Goal: Navigation & Orientation: Find specific page/section

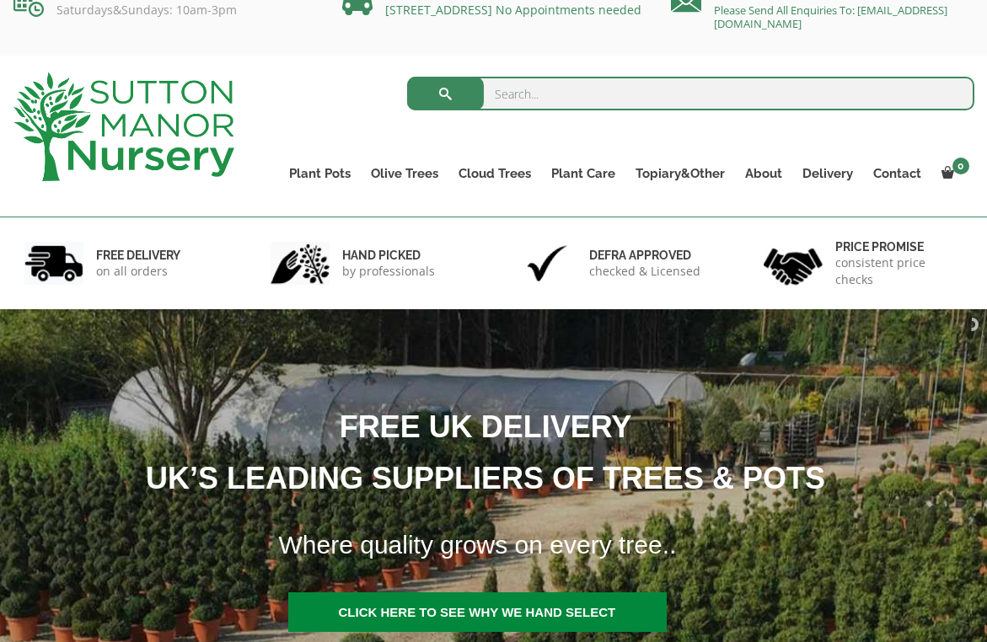
scroll to position [33, 0]
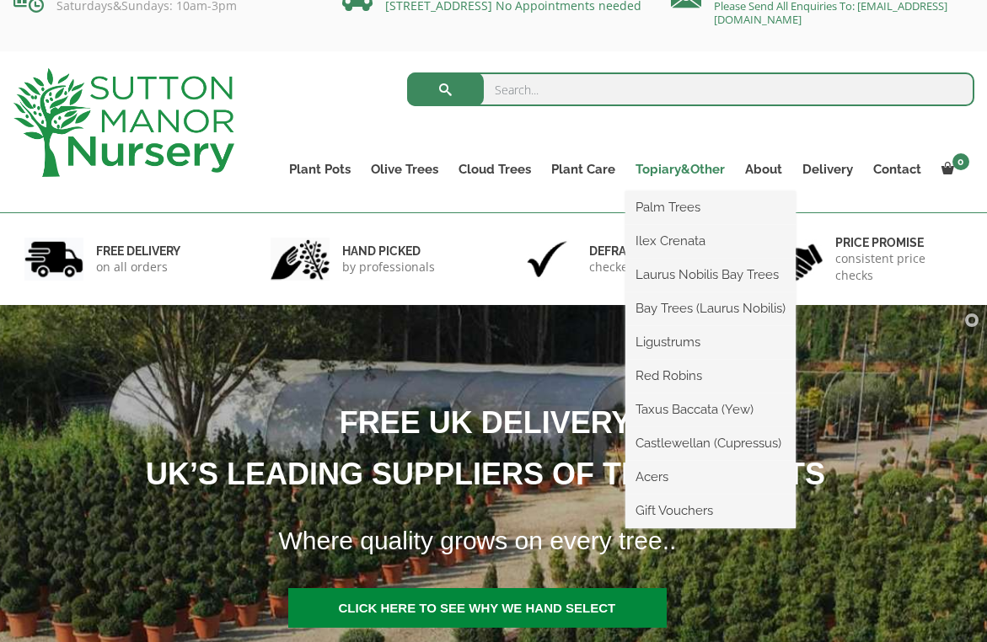
click at [668, 169] on link "Topiary&Other" at bounding box center [680, 170] width 110 height 24
click at [669, 241] on link "Ilex Crenata" at bounding box center [710, 240] width 170 height 25
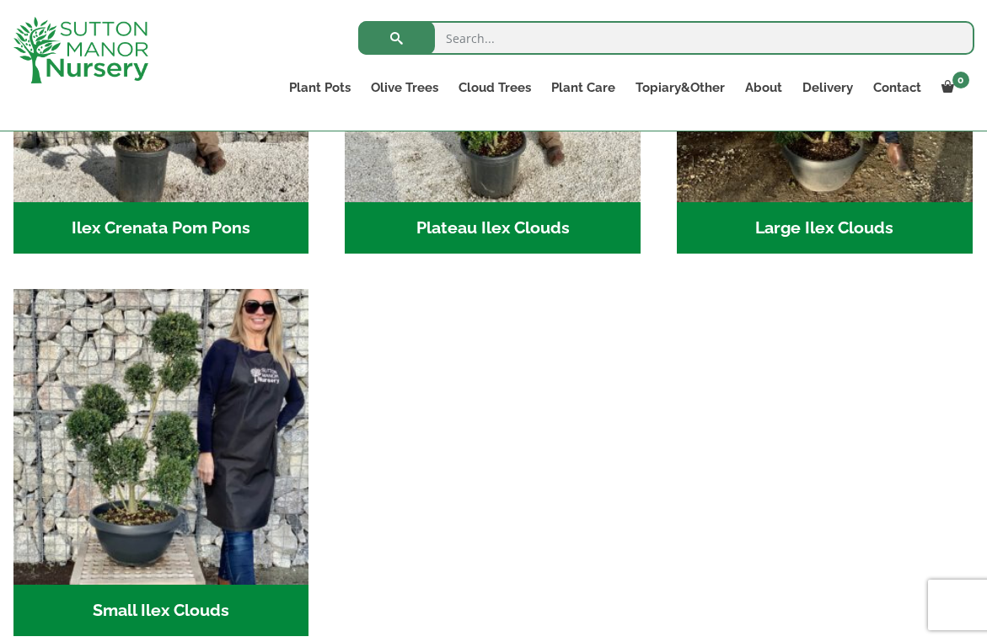
scroll to position [594, 0]
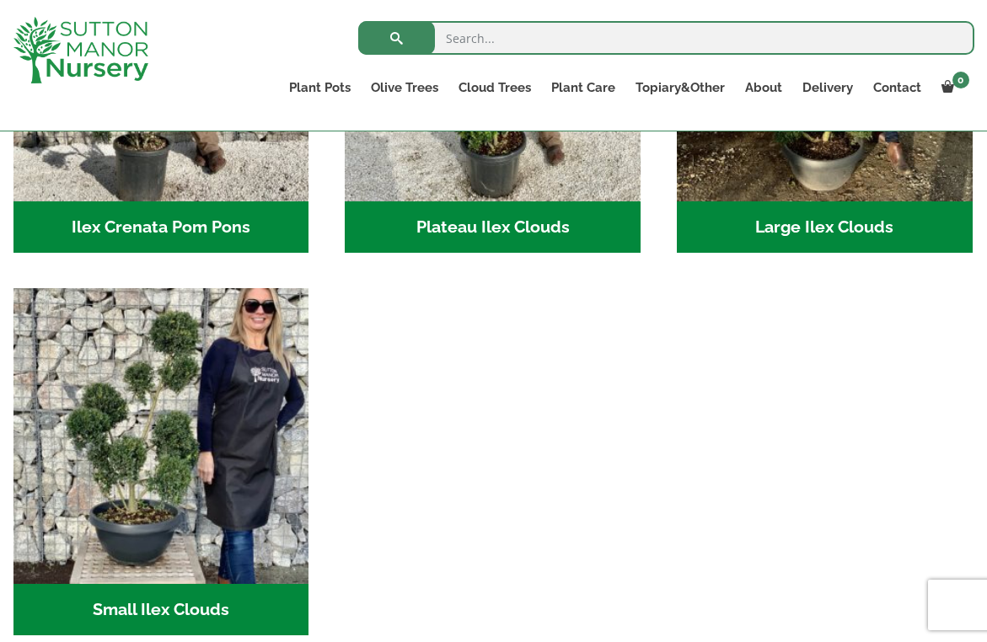
click at [802, 235] on h2 "Large Ilex Clouds (38)" at bounding box center [825, 227] width 296 height 52
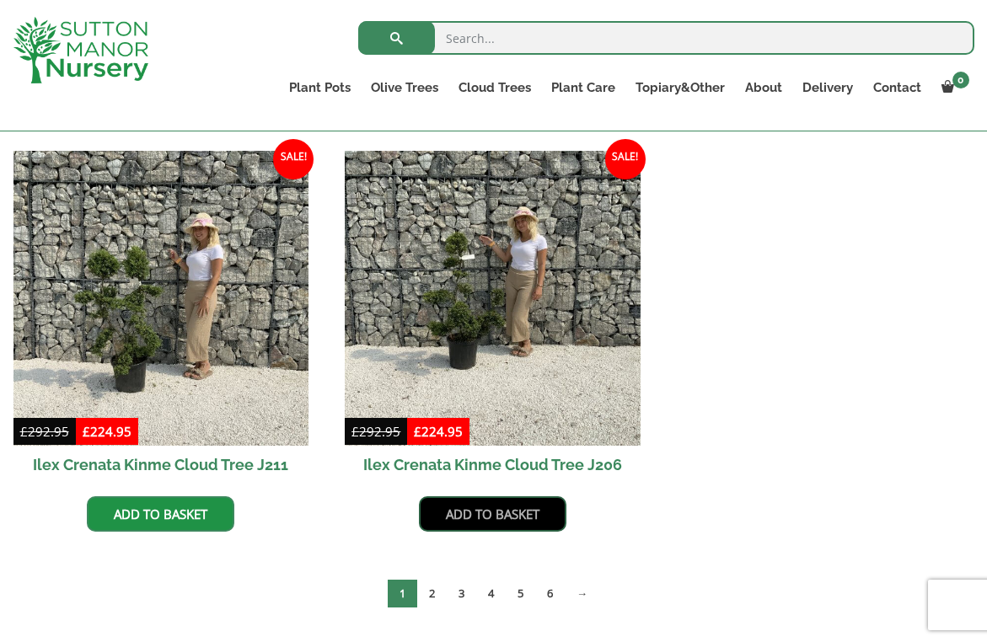
scroll to position [832, 0]
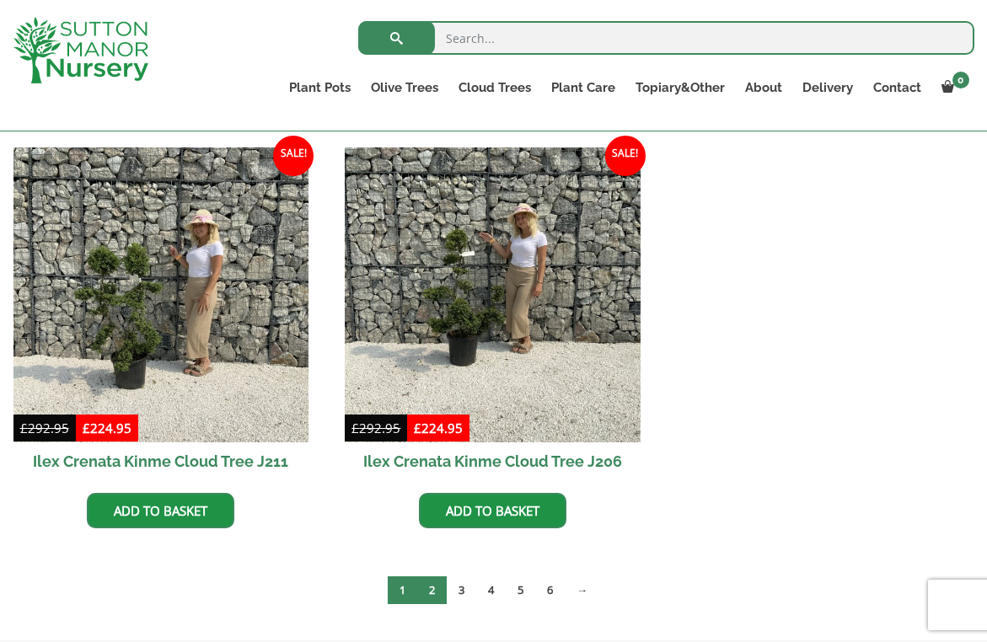
click at [436, 593] on link "2" at bounding box center [432, 591] width 30 height 28
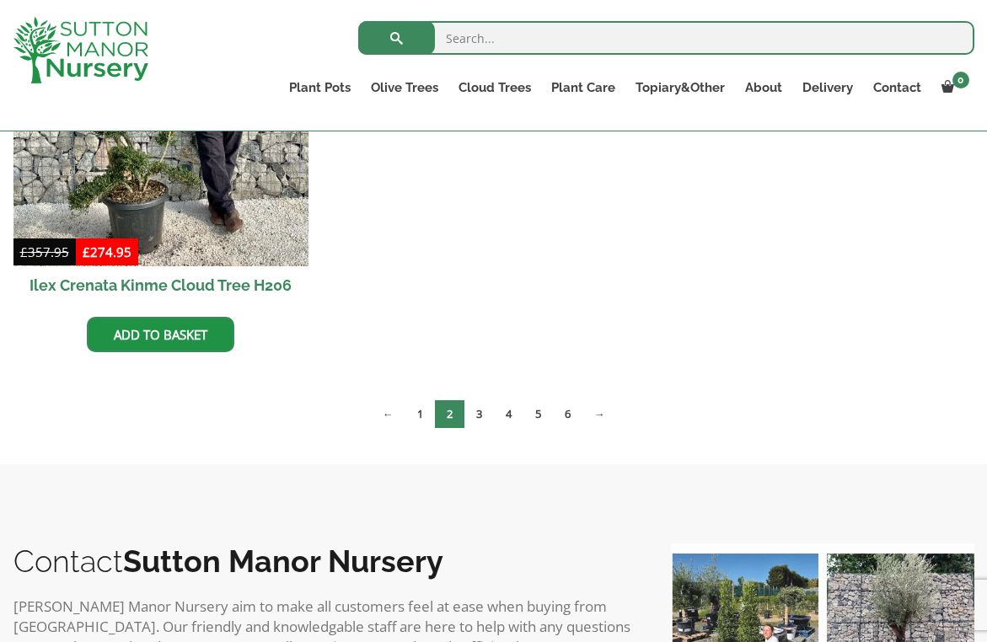
scroll to position [1439, 0]
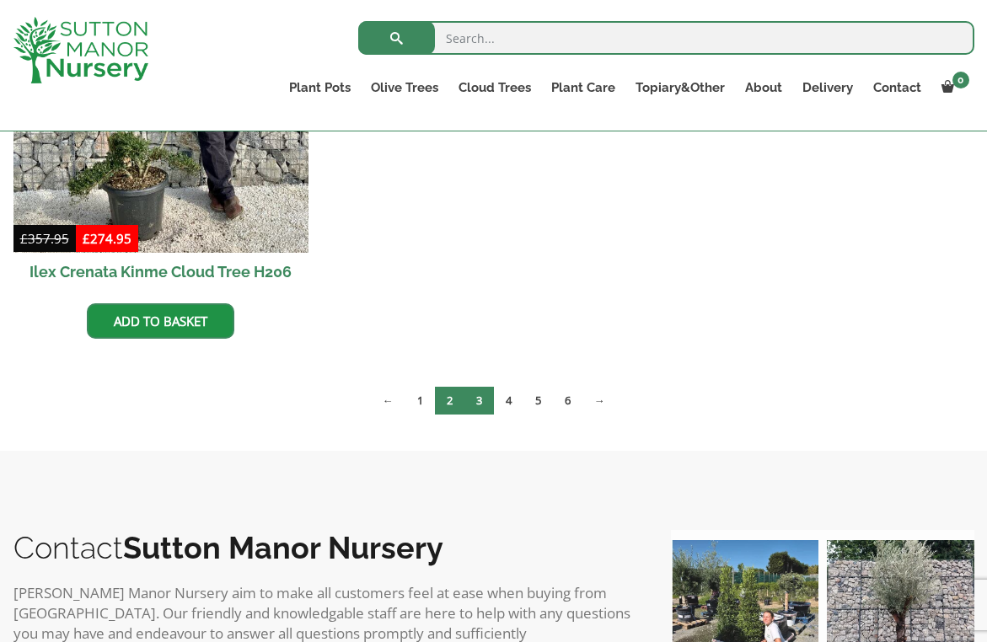
click at [475, 402] on link "3" at bounding box center [479, 401] width 30 height 28
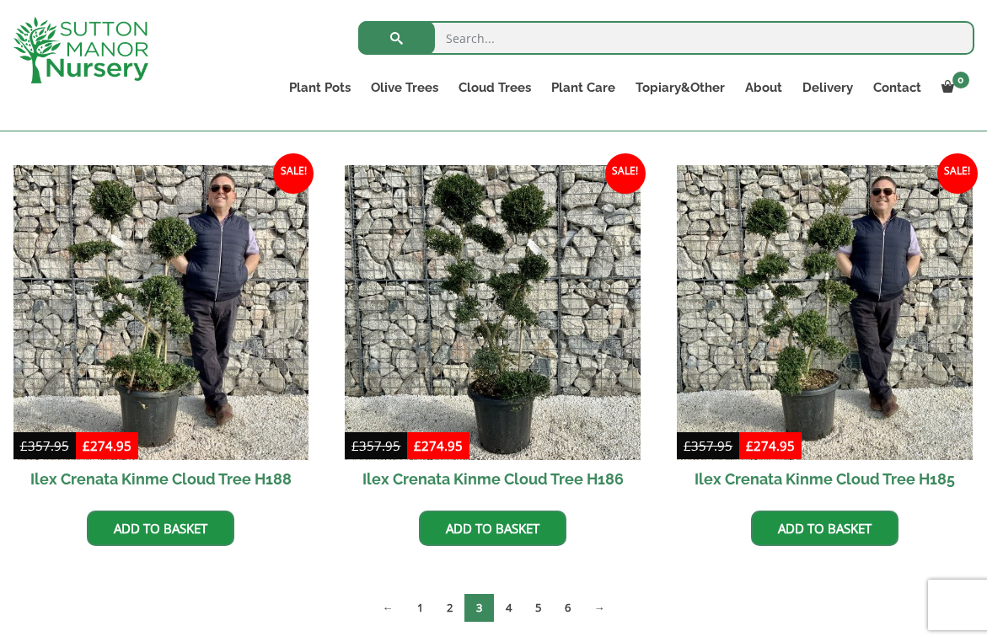
scroll to position [815, 0]
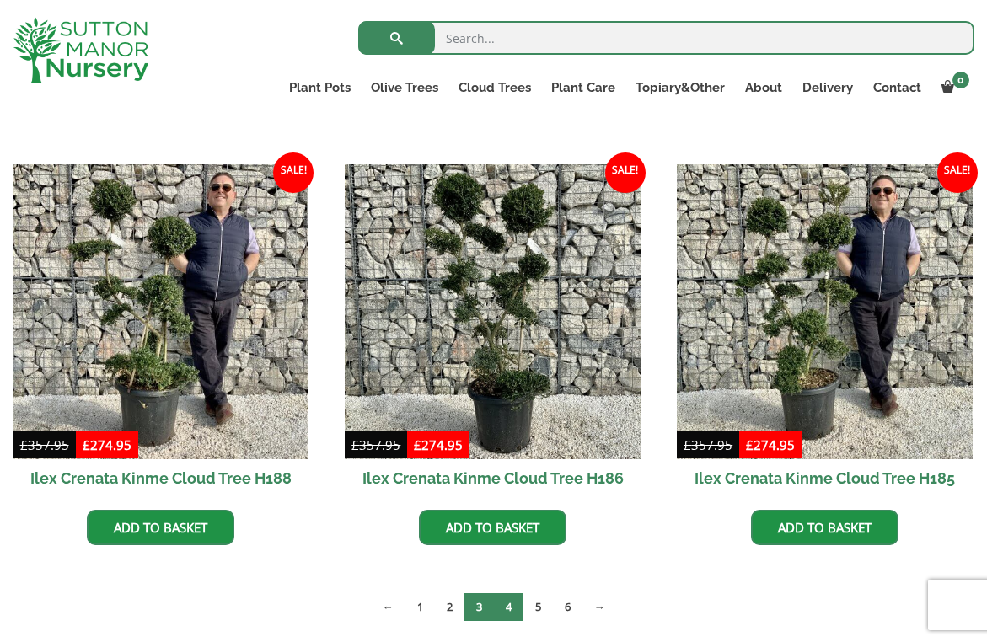
click at [506, 610] on link "4" at bounding box center [509, 607] width 30 height 28
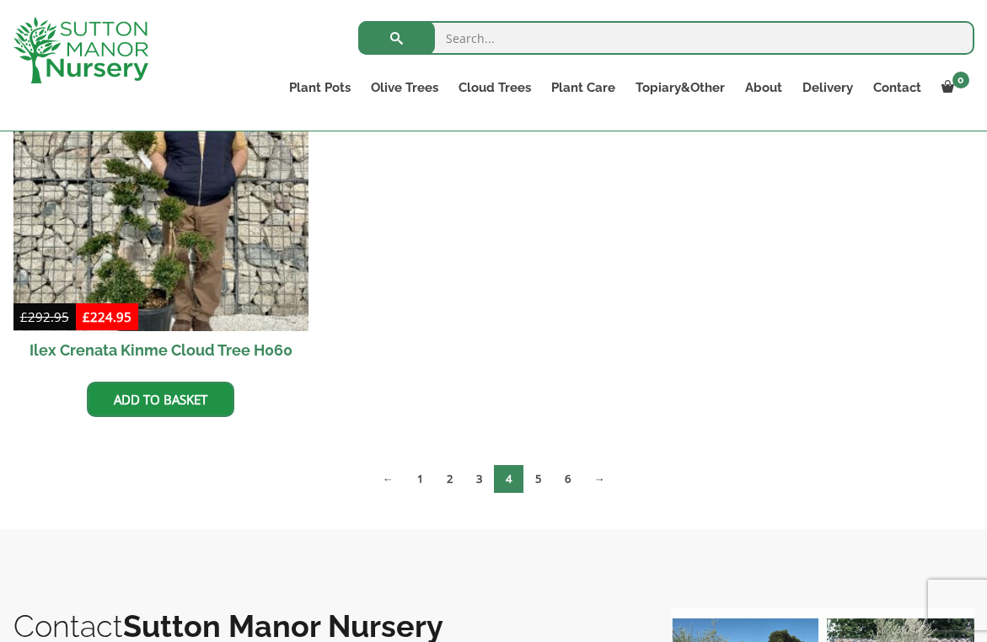
scroll to position [1784, 0]
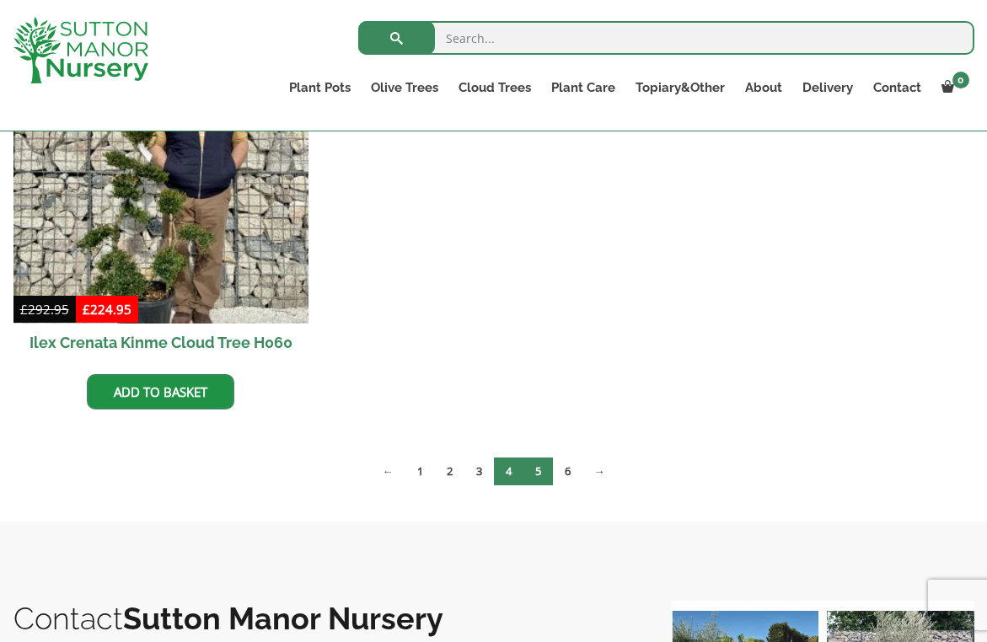
click at [541, 476] on link "5" at bounding box center [538, 472] width 30 height 28
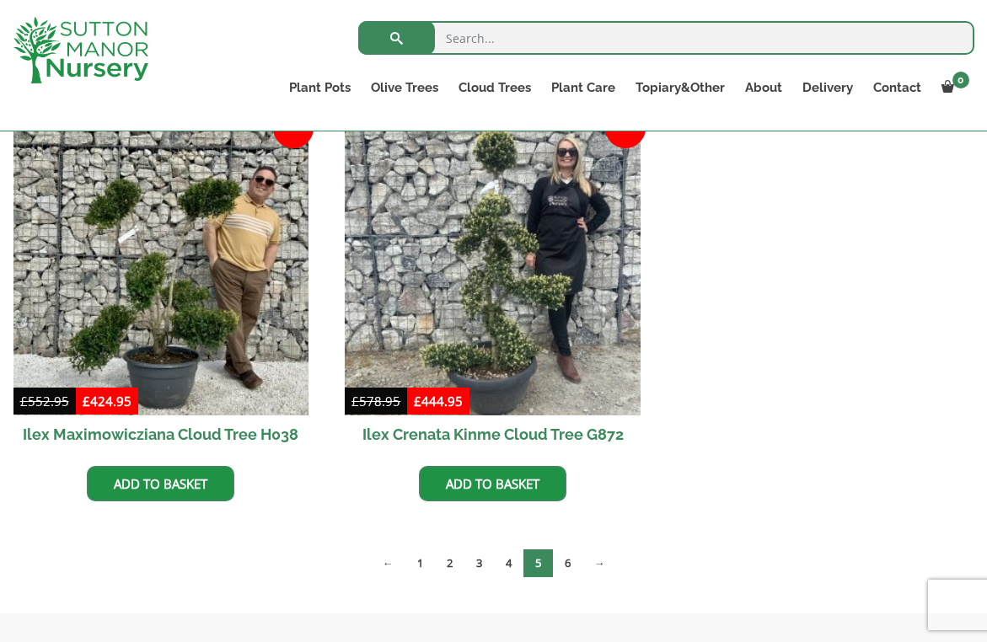
scroll to position [479, 0]
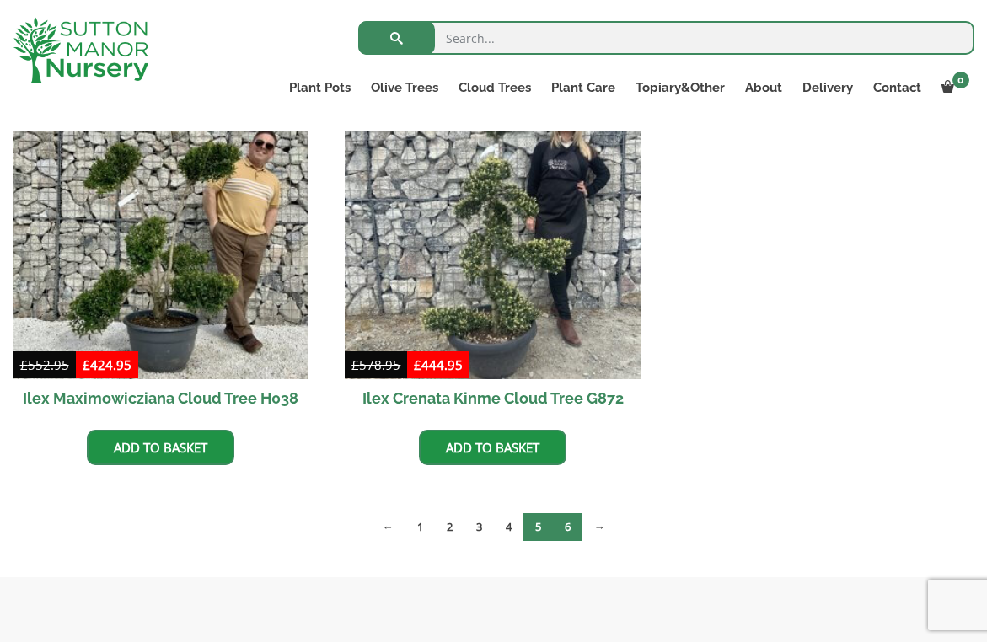
click at [567, 524] on link "6" at bounding box center [568, 527] width 30 height 28
